Goal: Information Seeking & Learning: Learn about a topic

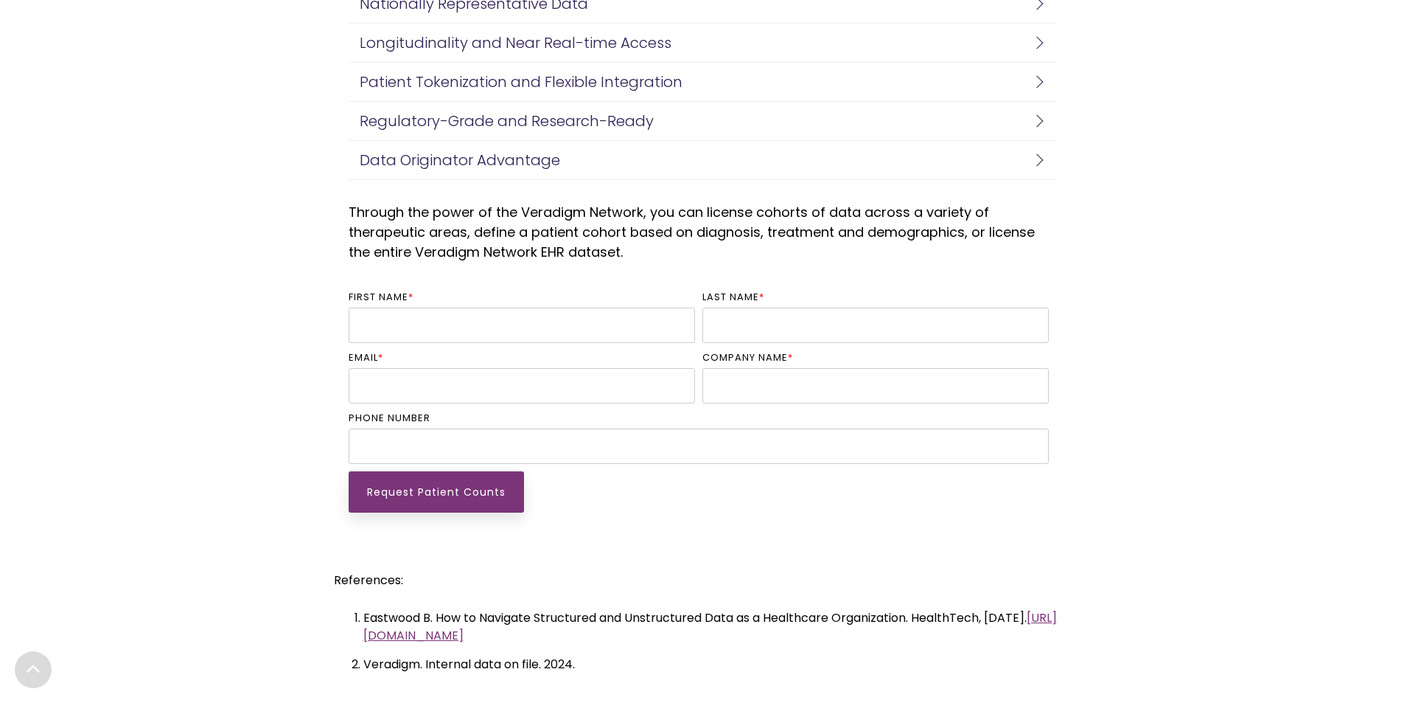
scroll to position [3538, 0]
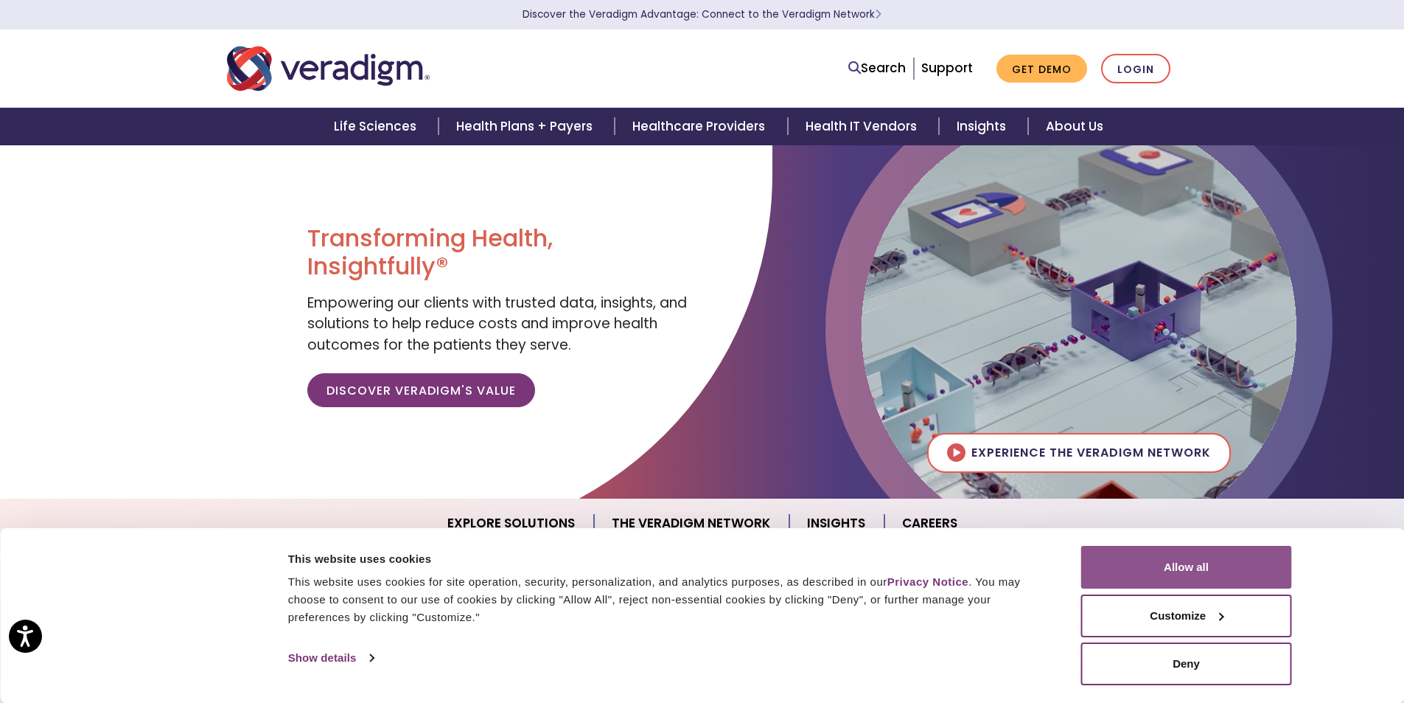
click at [1207, 571] on button "Allow all" at bounding box center [1186, 566] width 211 height 43
